Goal: Task Accomplishment & Management: Use online tool/utility

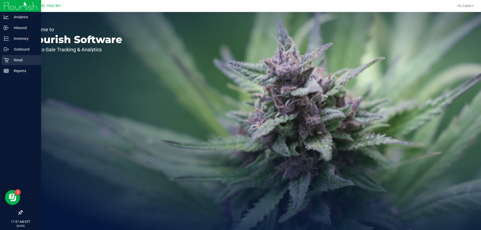
click at [21, 58] on p "Retail" at bounding box center [24, 60] width 30 height 6
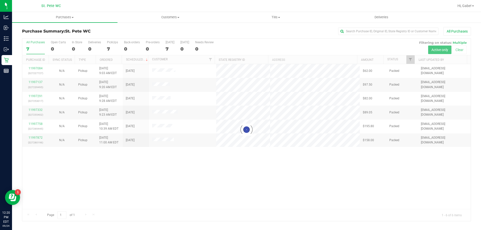
click at [379, 117] on div at bounding box center [246, 130] width 448 height 183
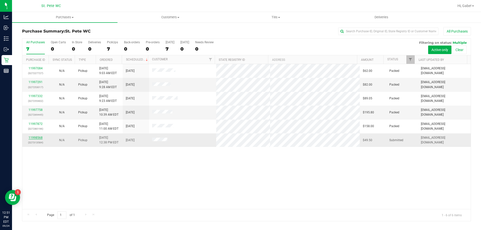
click at [39, 137] on link "11998568" at bounding box center [36, 138] width 14 height 4
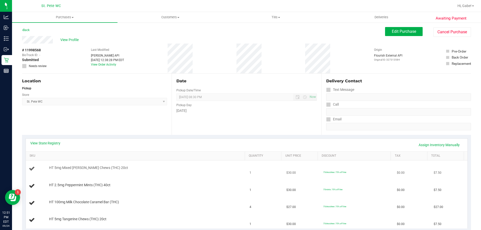
scroll to position [75, 0]
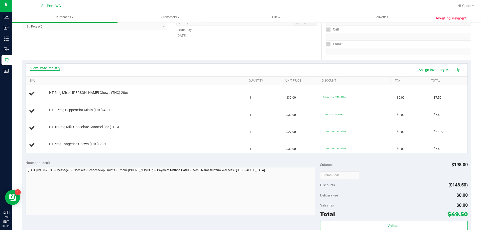
click at [57, 67] on link "View State Registry" at bounding box center [45, 68] width 30 height 5
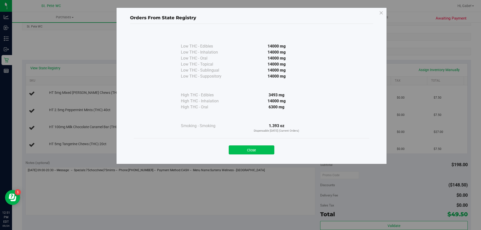
click at [260, 148] on button "Close" at bounding box center [252, 149] width 46 height 9
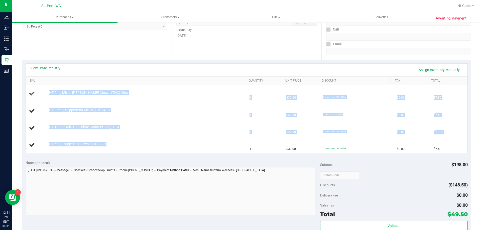
drag, startPoint x: 127, startPoint y: 142, endPoint x: 43, endPoint y: 90, distance: 98.7
click at [43, 90] on tbody "HT 5mg Mixed [PERSON_NAME] Chews (THC) 20ct 1 $30.00 75chocchew: 75% off line $…" at bounding box center [246, 119] width 441 height 68
click at [162, 109] on div "HT 2.5mg Peppermint Mints (THC) 40ct" at bounding box center [145, 110] width 196 height 5
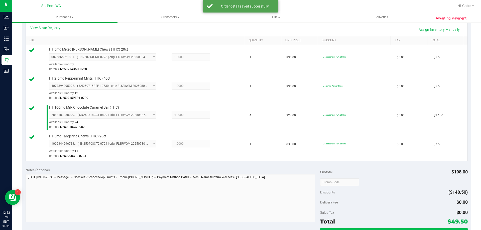
scroll to position [175, 0]
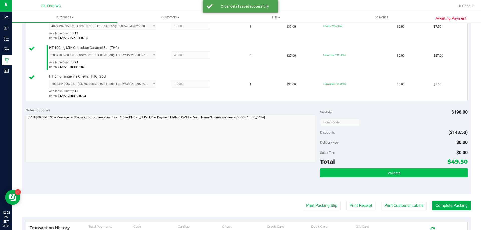
click at [411, 169] on div "Subtotal $198.00 Discounts ($148.50) Delivery Fee $0.00 Sales Tax $0.00 Total $…" at bounding box center [393, 149] width 147 height 83
click at [424, 174] on button "Validate" at bounding box center [393, 173] width 147 height 9
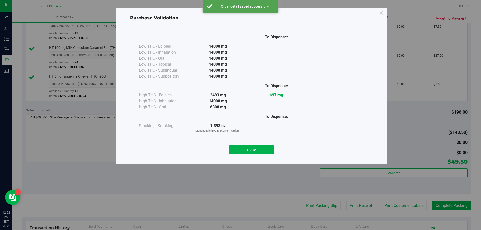
click at [268, 150] on button "Close" at bounding box center [252, 149] width 46 height 9
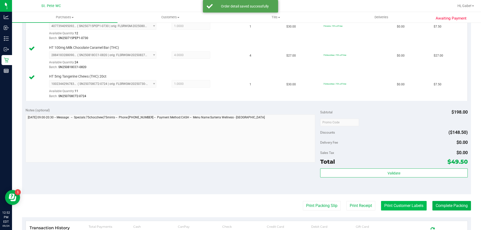
click at [381, 206] on button "Print Customer Labels" at bounding box center [404, 206] width 46 height 10
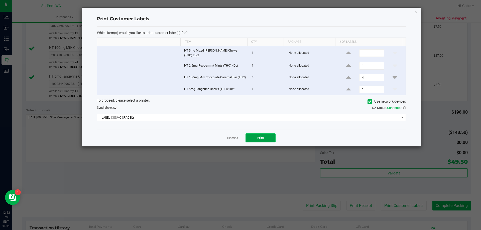
click at [266, 133] on button "Print" at bounding box center [260, 137] width 30 height 9
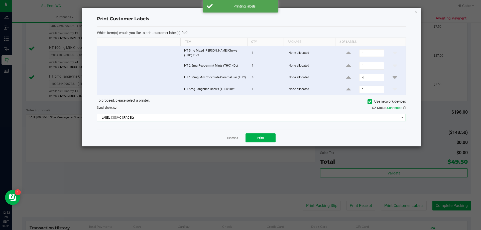
click at [236, 116] on span "LABEL-COSMO-SPACELY" at bounding box center [248, 117] width 302 height 7
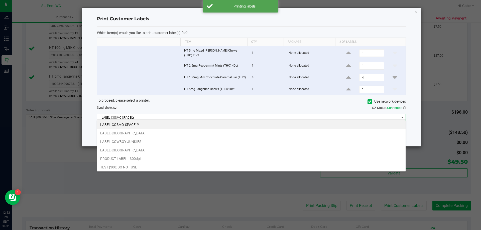
scroll to position [8, 308]
click at [145, 133] on li "LABEL-[GEOGRAPHIC_DATA]" at bounding box center [251, 133] width 308 height 9
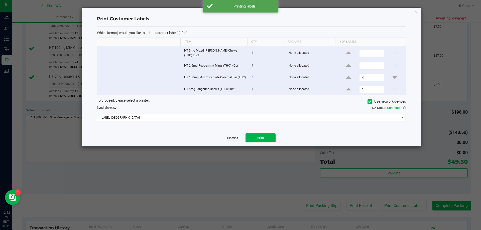
click at [232, 136] on link "Dismiss" at bounding box center [232, 138] width 11 height 4
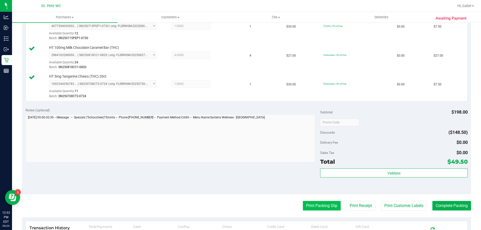
click at [303, 202] on button "Print Packing Slip" at bounding box center [322, 206] width 38 height 10
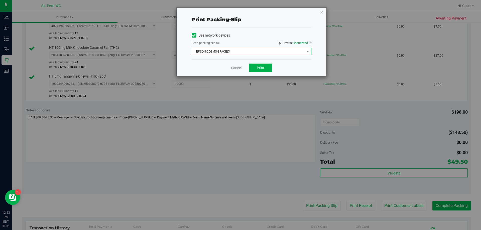
click at [227, 49] on span "EPSON-COSMO-SPACELY" at bounding box center [248, 51] width 113 height 7
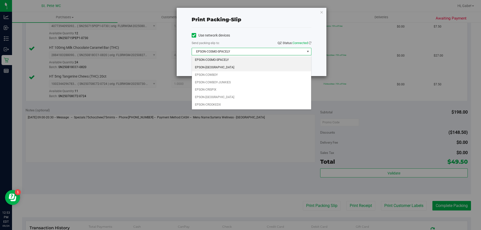
click at [218, 69] on li "EPSON-[GEOGRAPHIC_DATA]" at bounding box center [251, 68] width 119 height 8
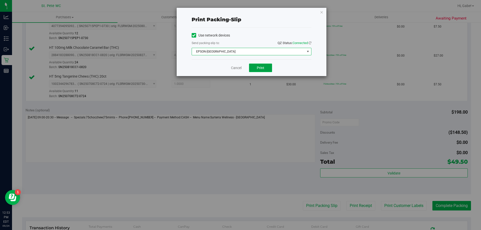
click at [264, 67] on button "Print" at bounding box center [260, 68] width 23 height 9
click at [233, 68] on link "Cancel" at bounding box center [236, 67] width 11 height 5
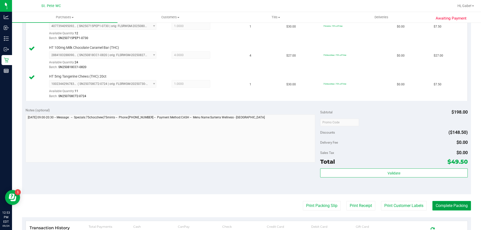
click at [451, 207] on button "Complete Packing" at bounding box center [451, 206] width 39 height 10
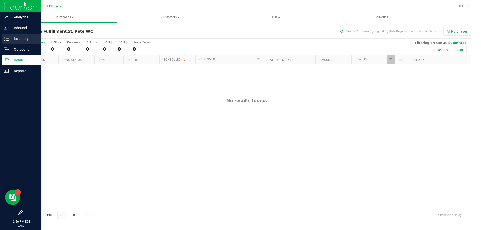
click at [14, 38] on p "Inventory" at bounding box center [24, 39] width 30 height 6
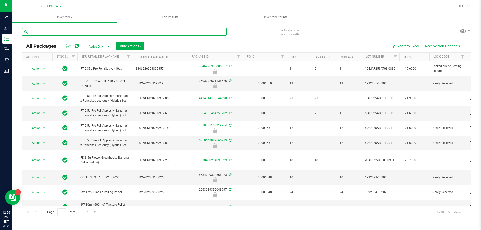
click at [117, 31] on input "text" at bounding box center [124, 32] width 205 height 8
type input "Mixed [PERSON_NAME]"
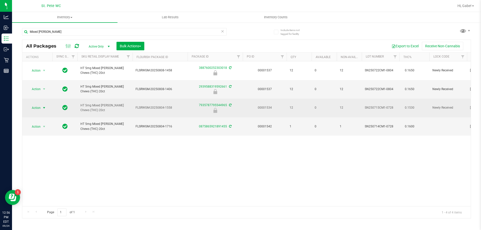
click at [41, 104] on span "select" at bounding box center [44, 107] width 6 height 7
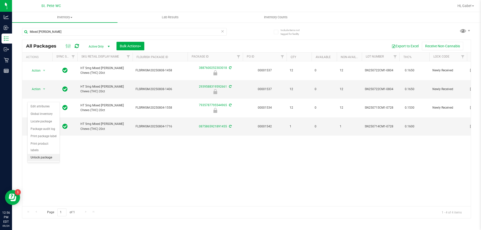
click at [46, 154] on li "Unlock package" at bounding box center [44, 158] width 32 height 8
click at [469, 6] on span "Hi, Gabe!" at bounding box center [464, 6] width 14 height 4
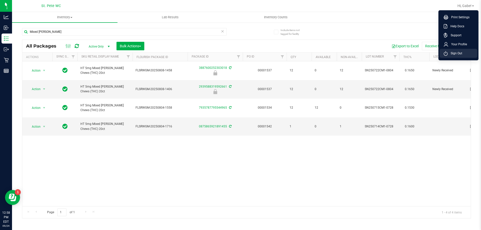
click at [460, 53] on span "Sign Out" at bounding box center [454, 53] width 15 height 5
